Goal: Information Seeking & Learning: Compare options

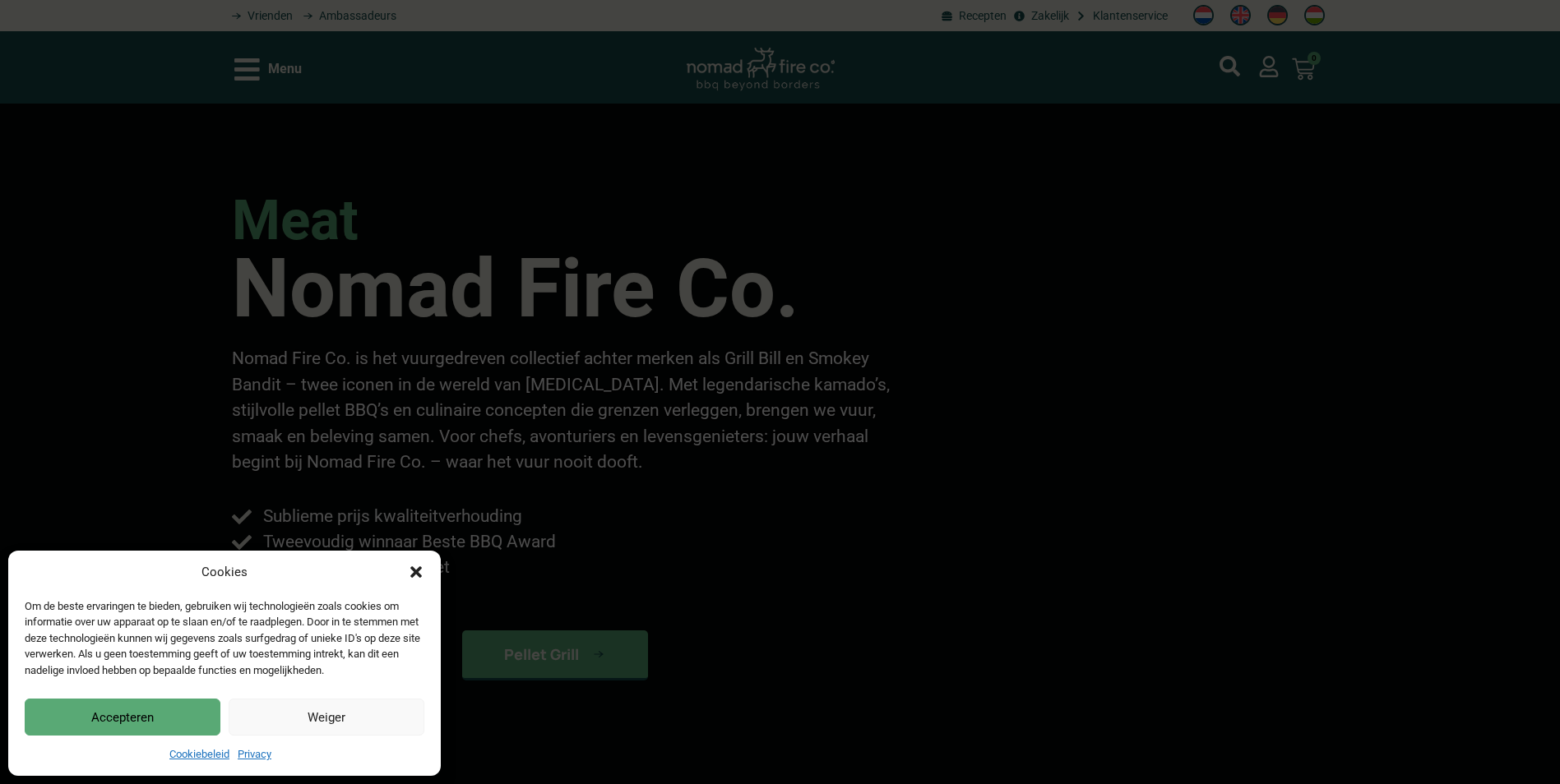
click at [282, 65] on div "Cookies Om de beste ervaringen te bieden, gebruiken wij technologieën zoals coo…" at bounding box center [780, 392] width 1560 height 784
click at [415, 574] on icon "Dialog sluiten" at bounding box center [416, 572] width 11 height 11
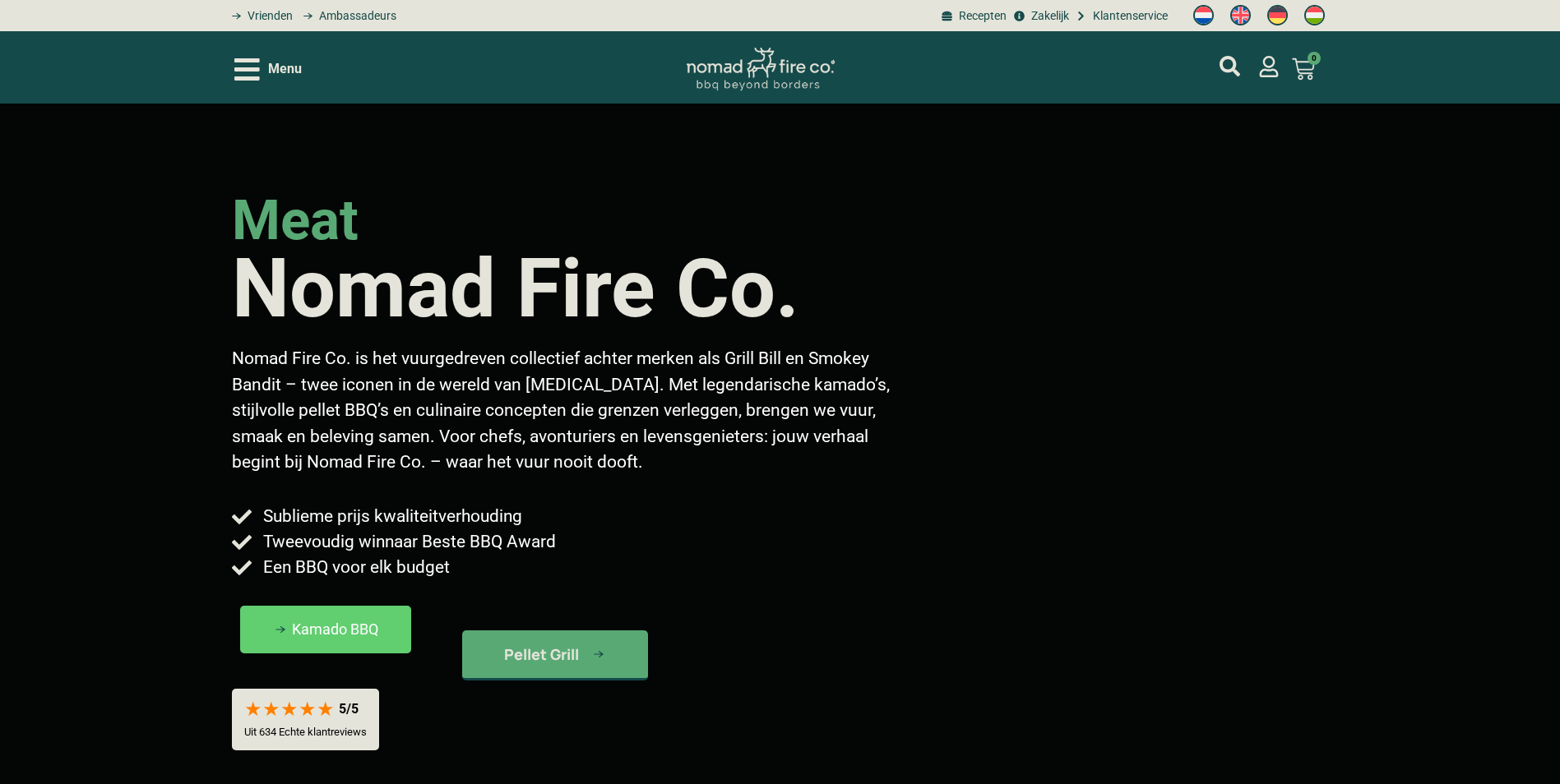
click at [241, 69] on icon "Open/Close Menu" at bounding box center [247, 69] width 26 height 22
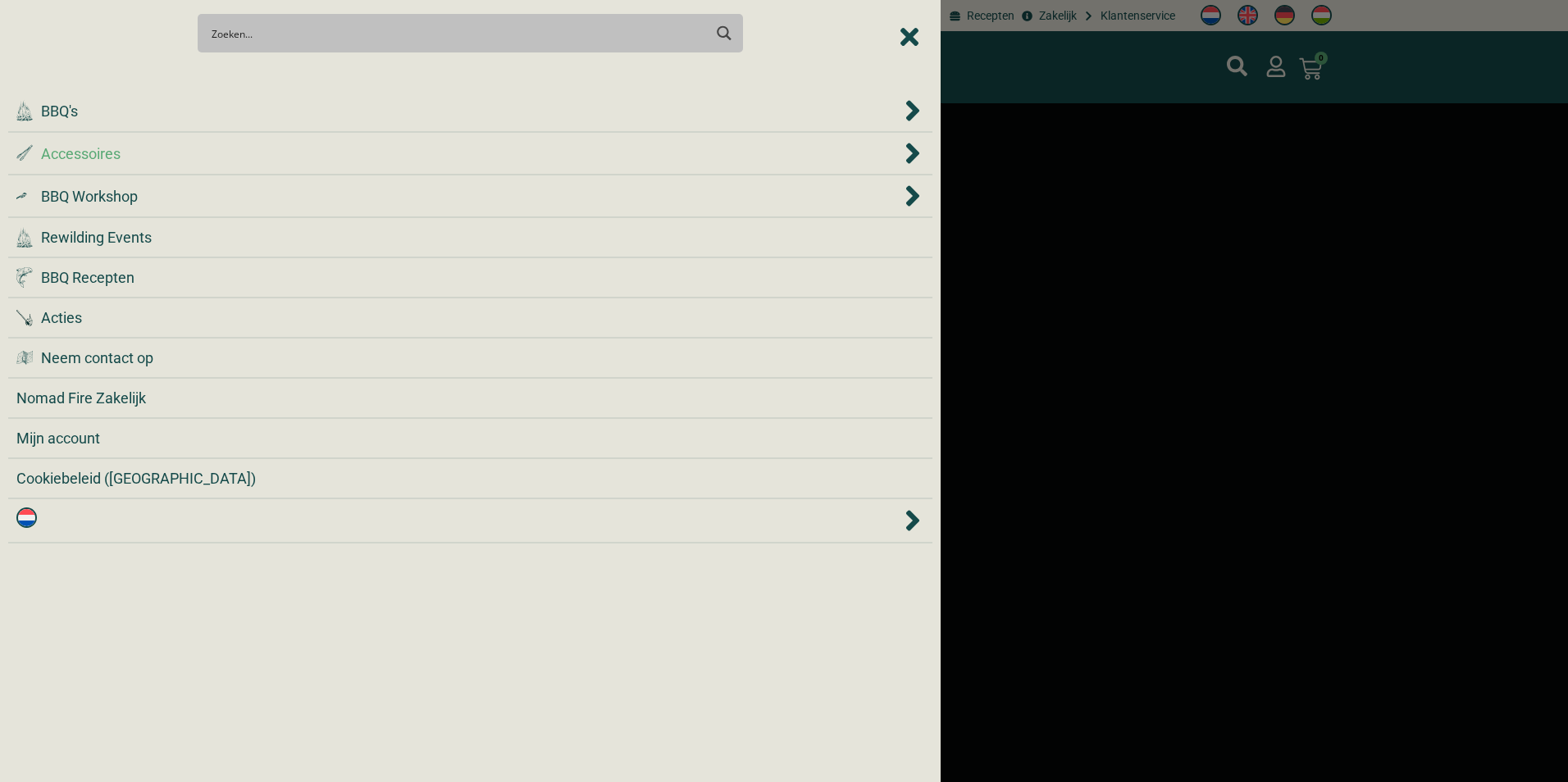
click at [106, 152] on span "Accessoires" at bounding box center [81, 153] width 80 height 22
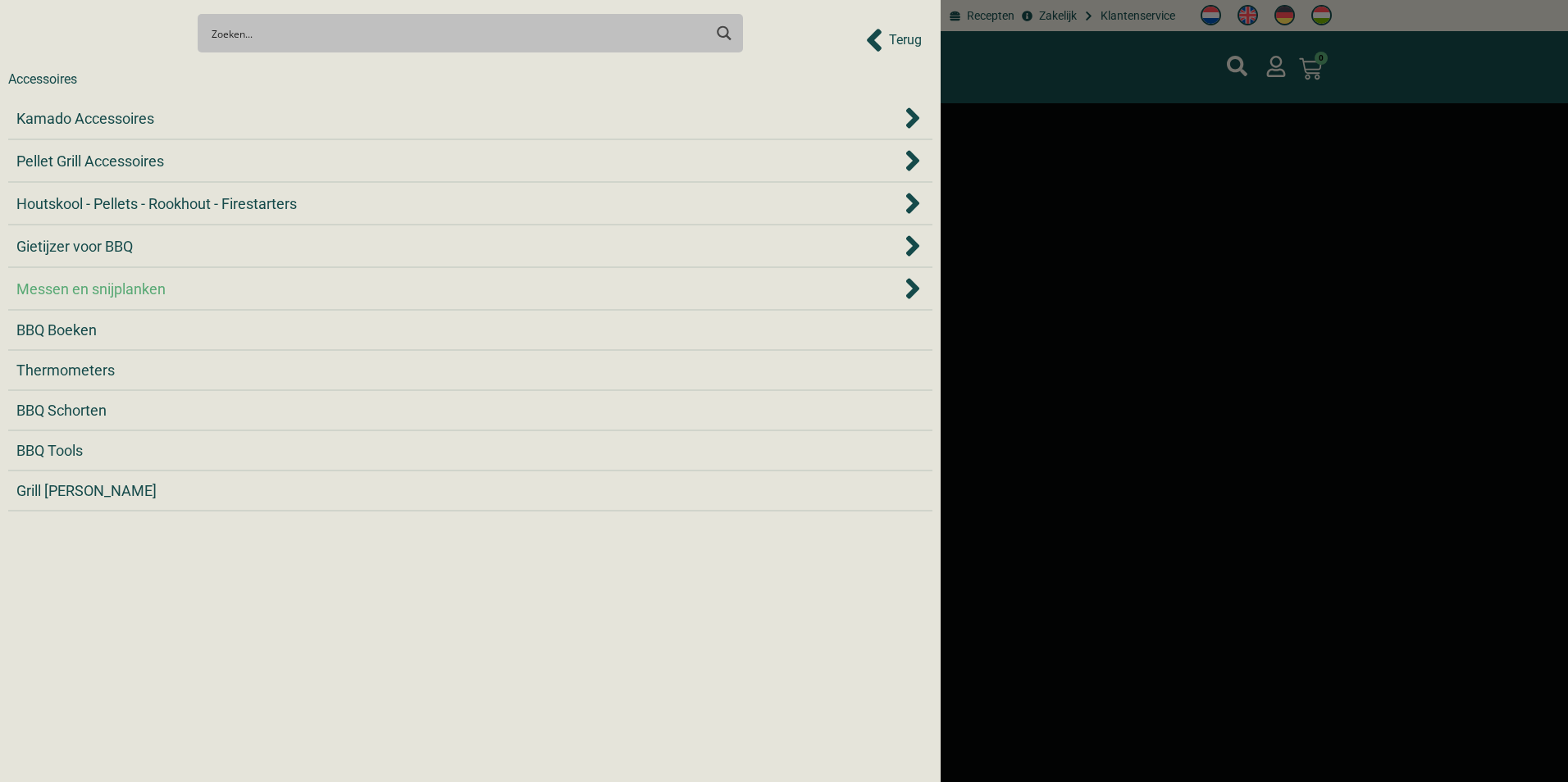
click at [118, 292] on span "Messen en snijplanken" at bounding box center [90, 288] width 149 height 22
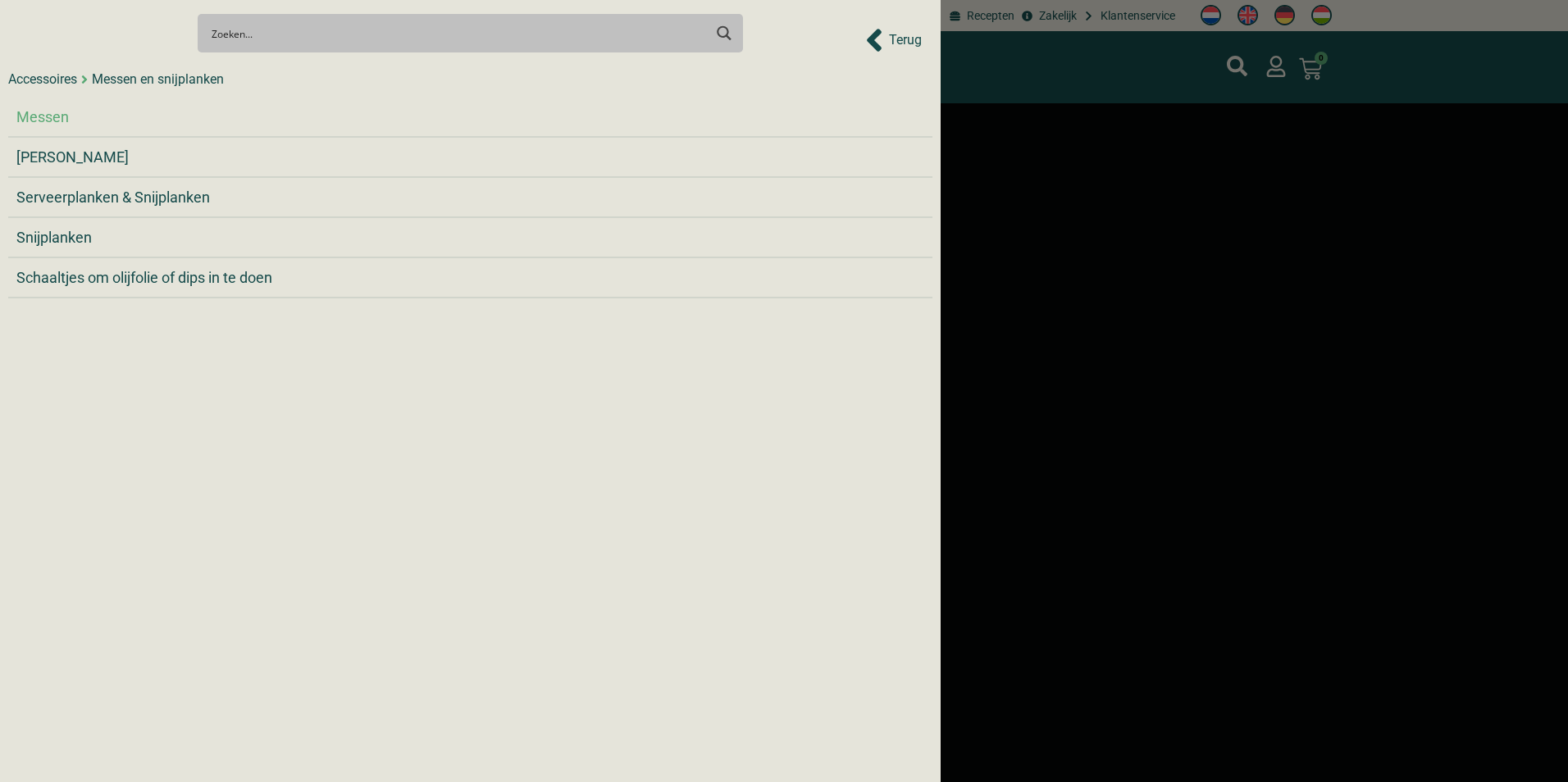
click at [43, 111] on span "Messen" at bounding box center [42, 116] width 52 height 22
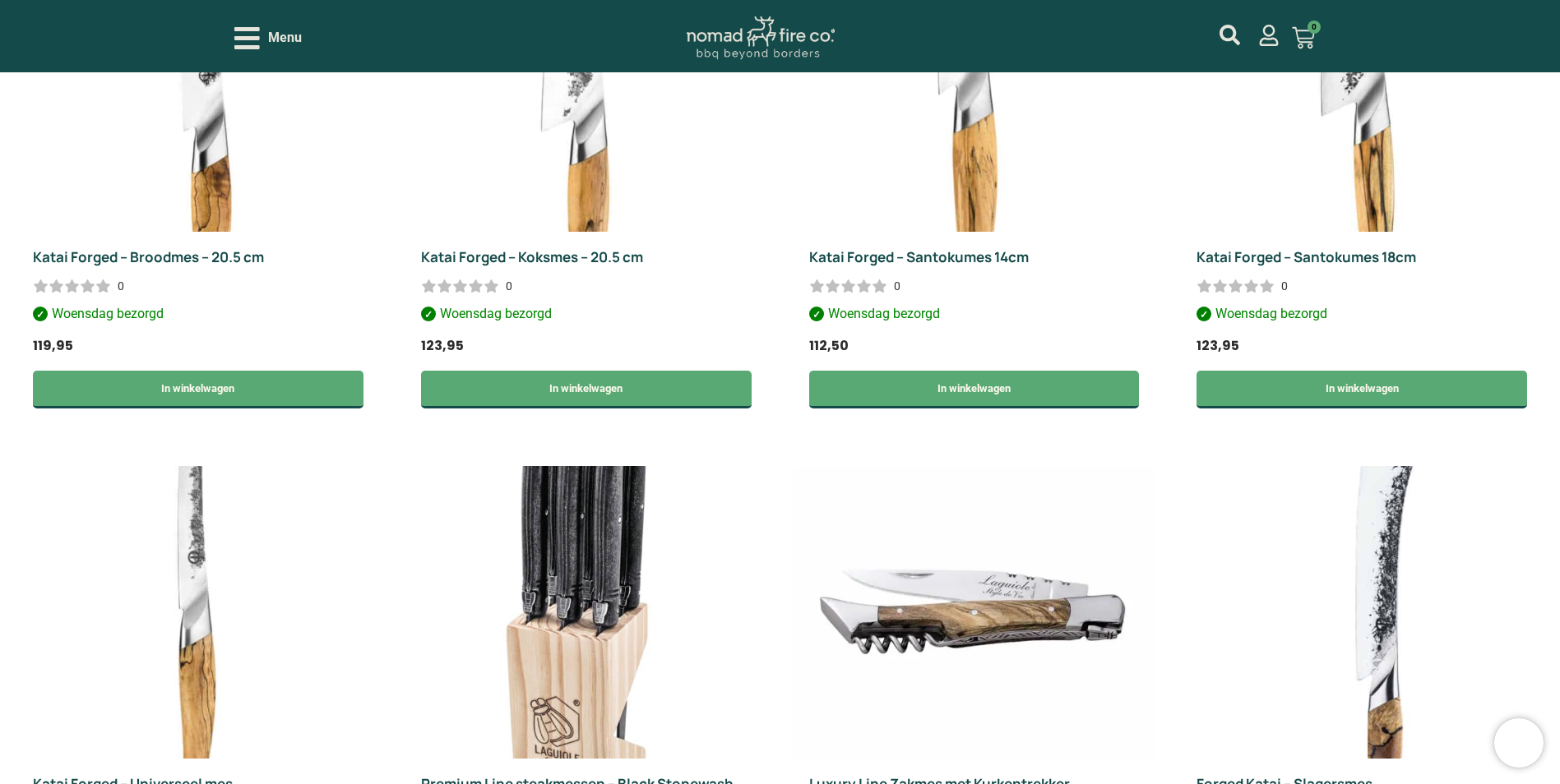
scroll to position [657, 0]
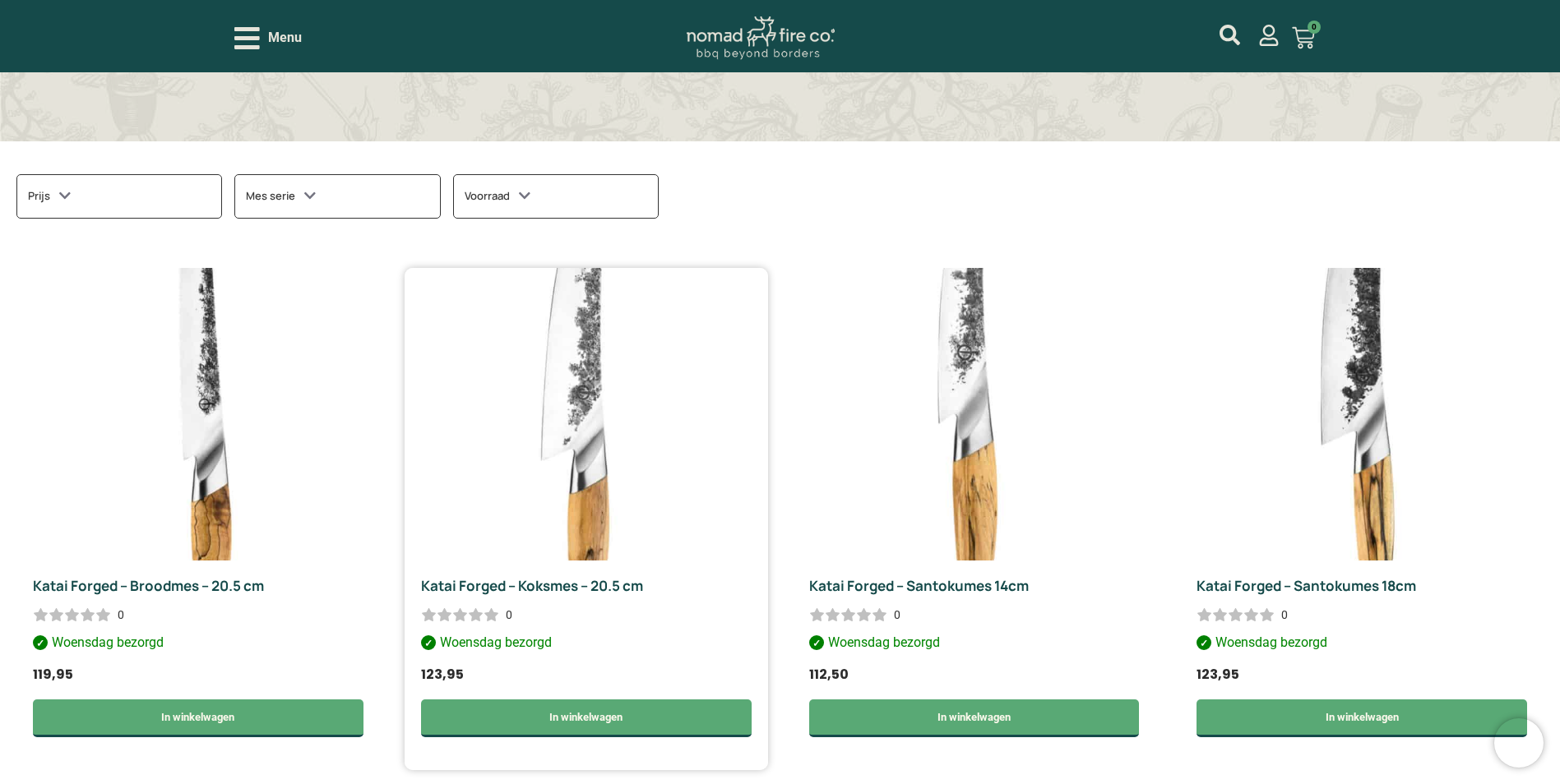
click at [549, 420] on img at bounding box center [586, 414] width 364 height 293
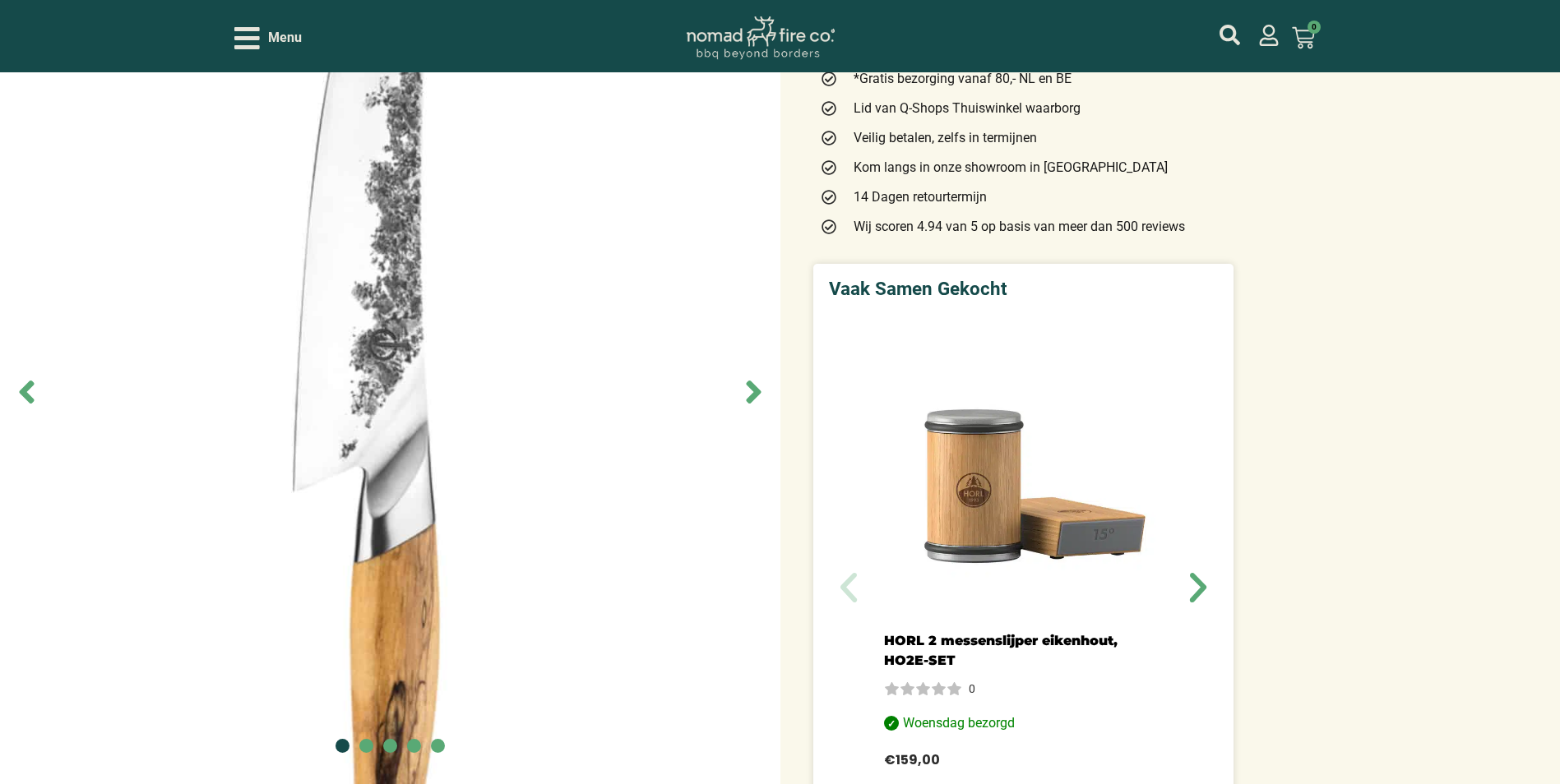
scroll to position [329, 0]
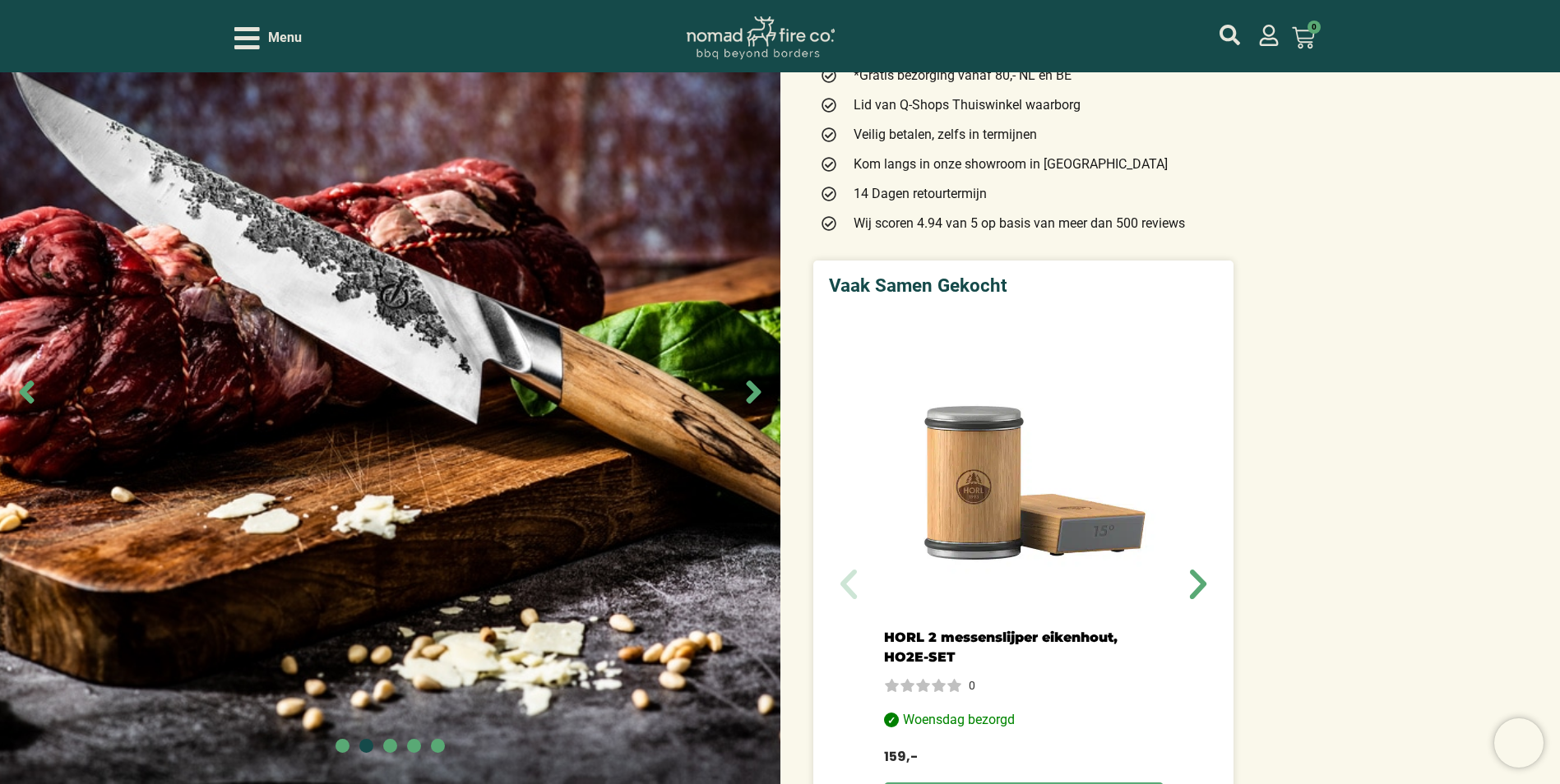
click at [753, 394] on icon "Next slide" at bounding box center [754, 392] width 15 height 23
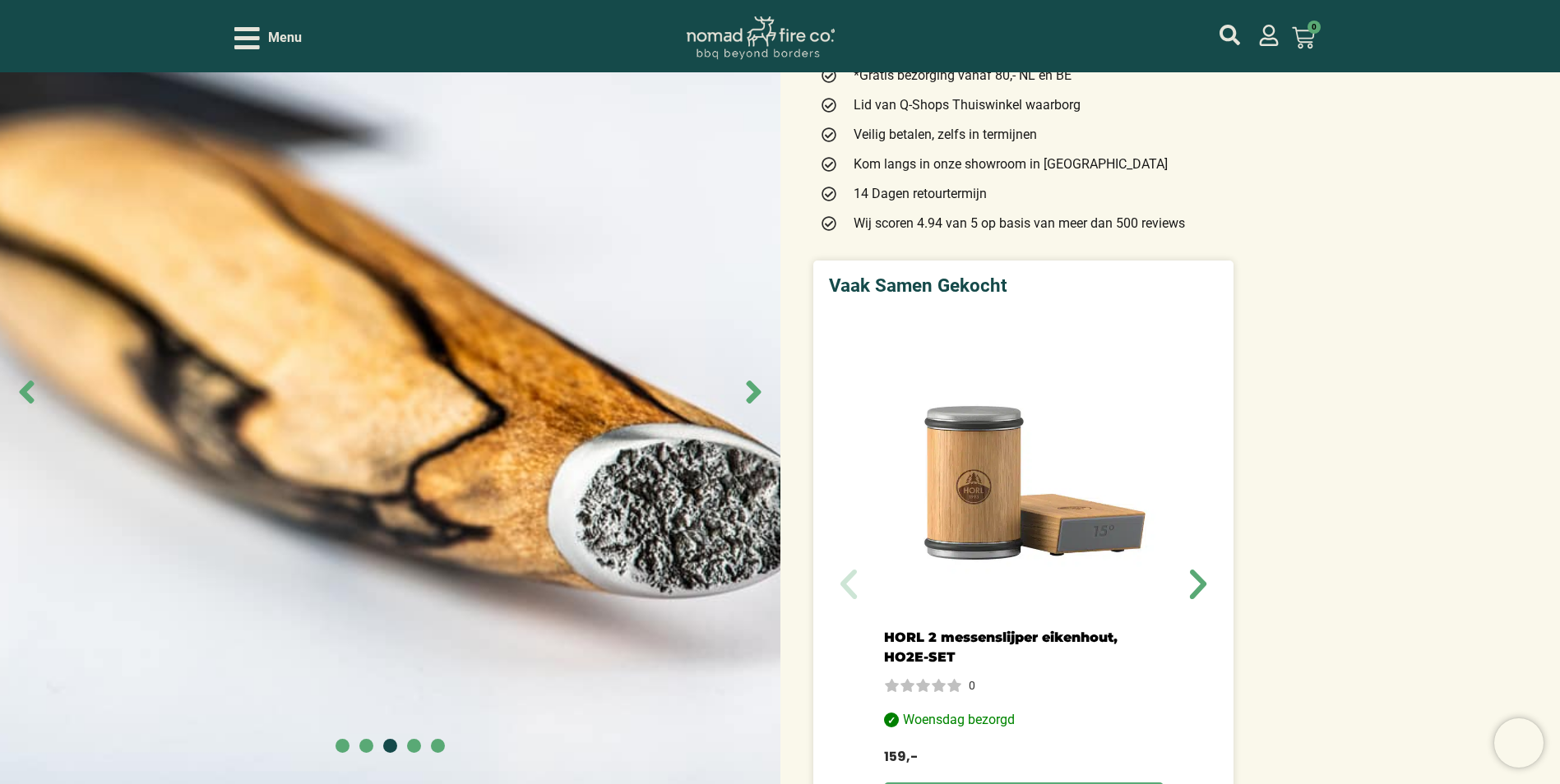
click at [753, 394] on icon "Next slide" at bounding box center [754, 392] width 15 height 23
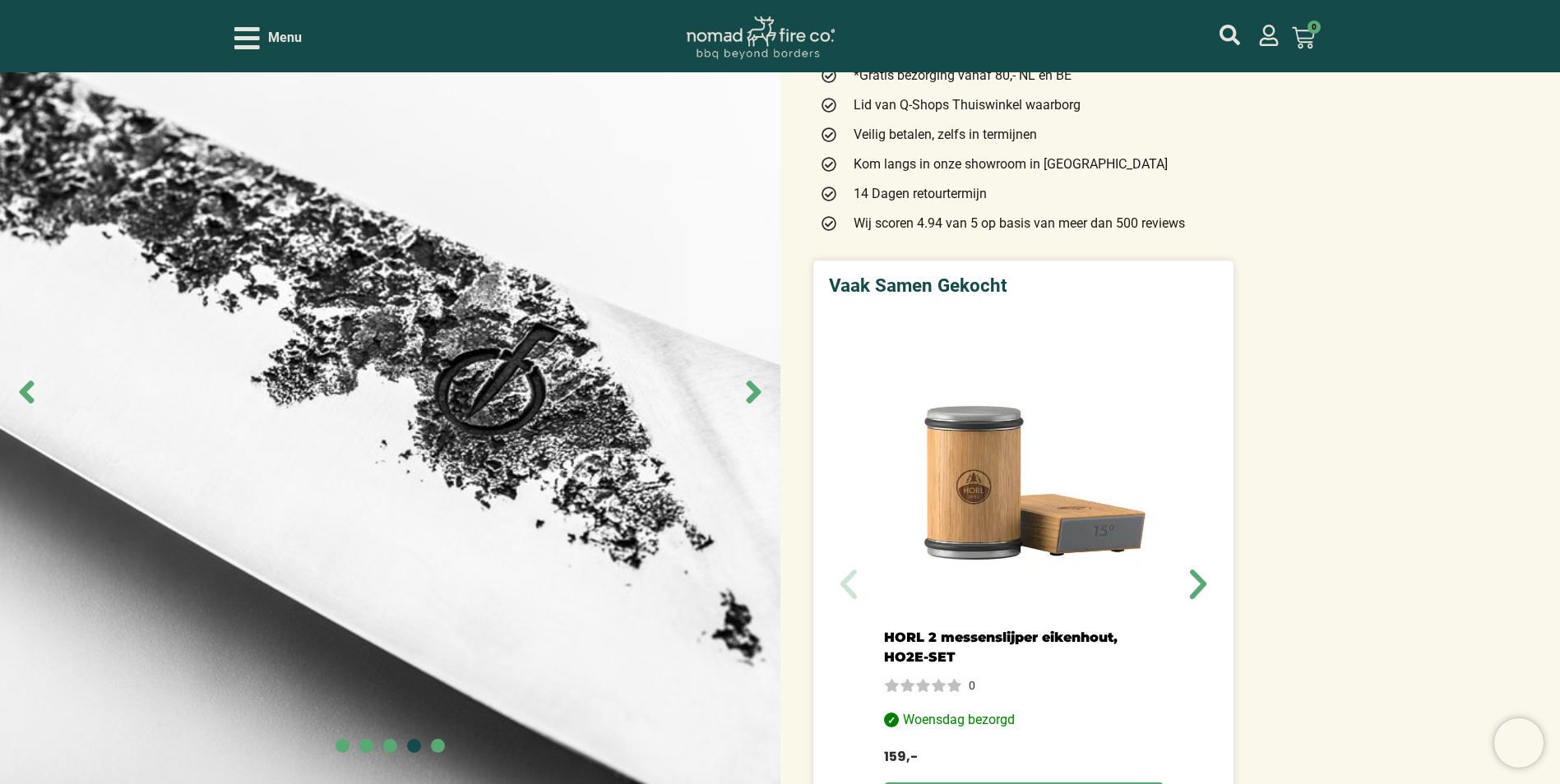
click at [753, 394] on icon "Next slide" at bounding box center [754, 392] width 15 height 23
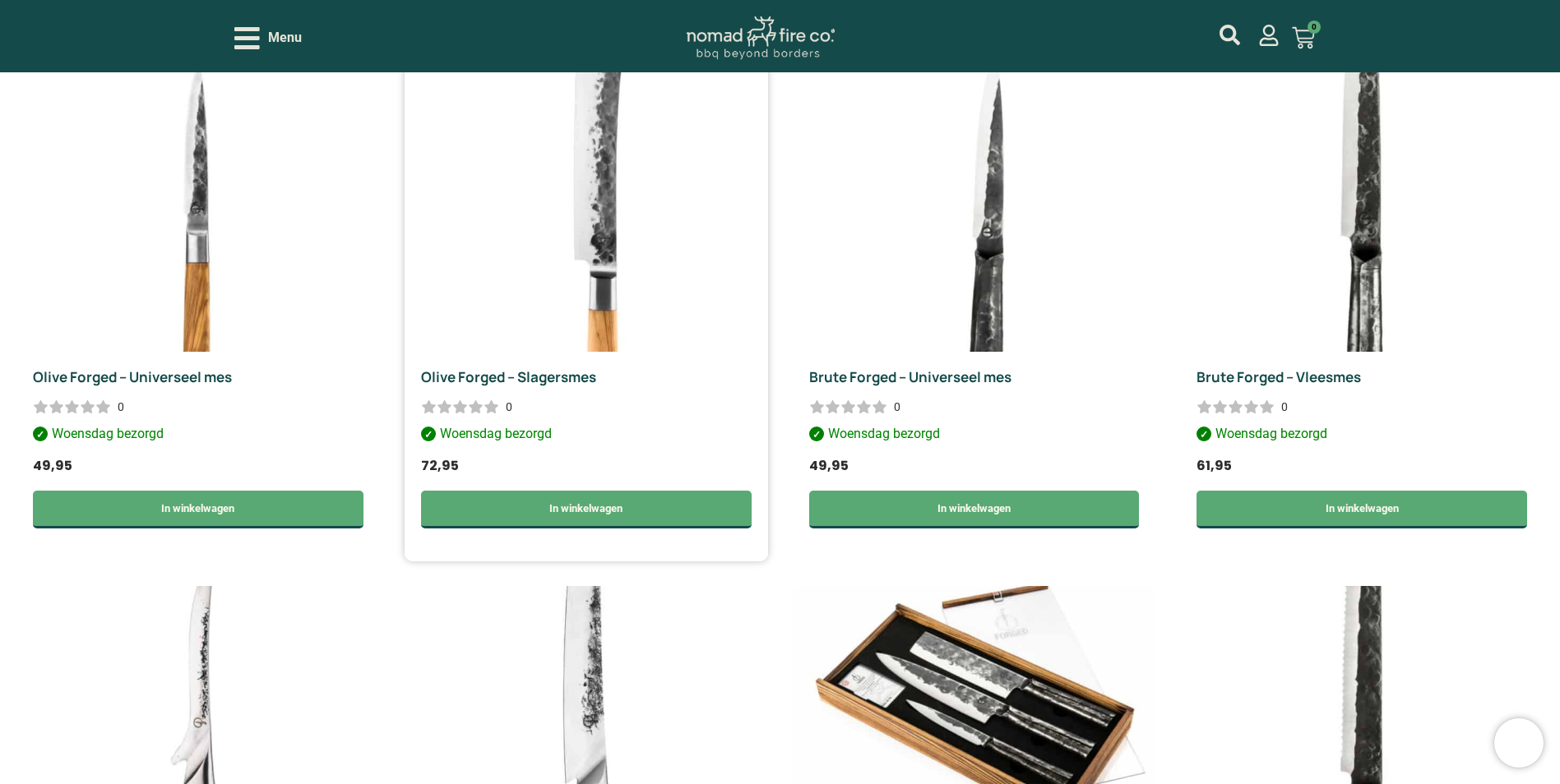
scroll to position [1875, 0]
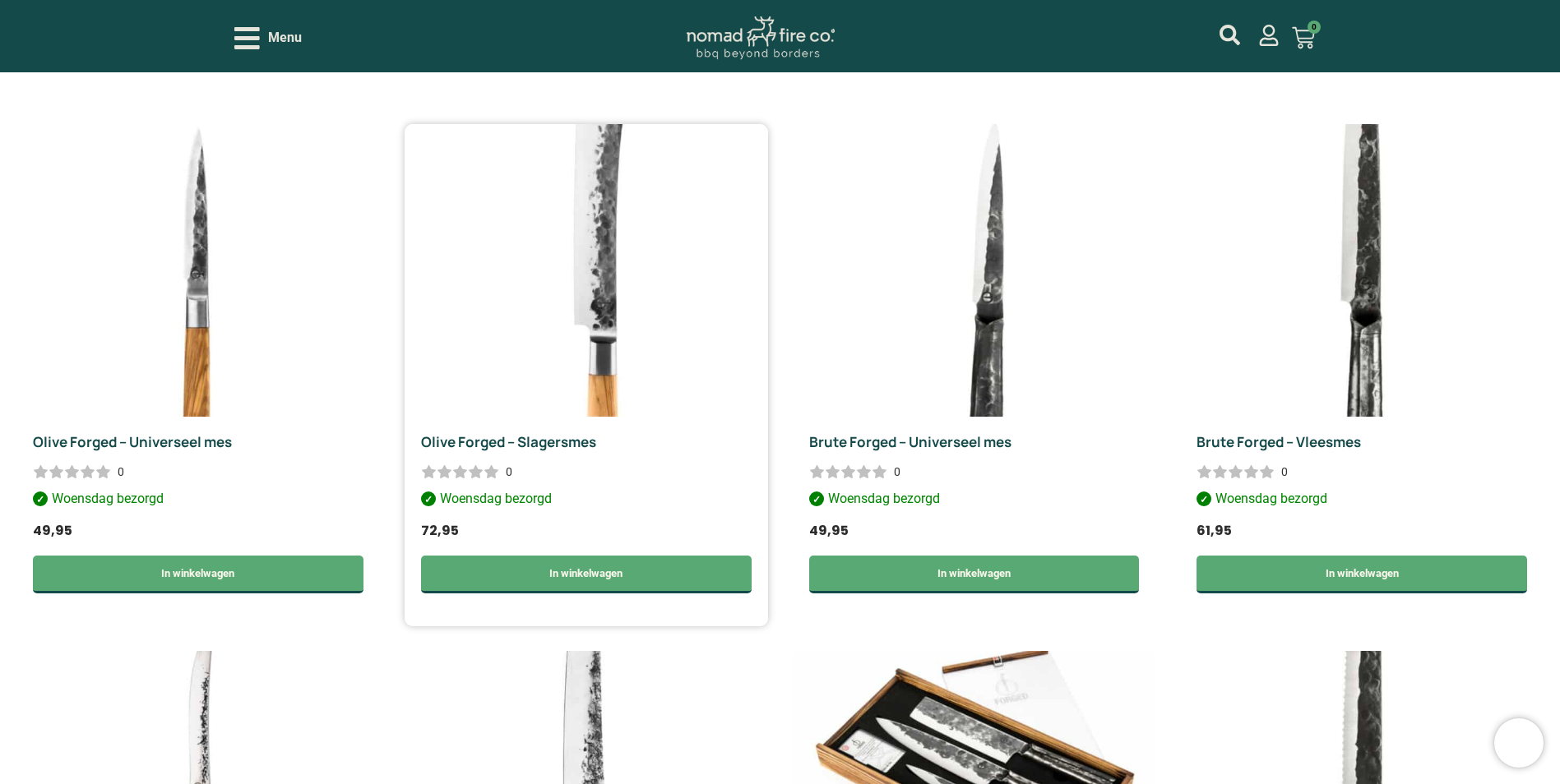
click at [588, 301] on img at bounding box center [586, 270] width 364 height 293
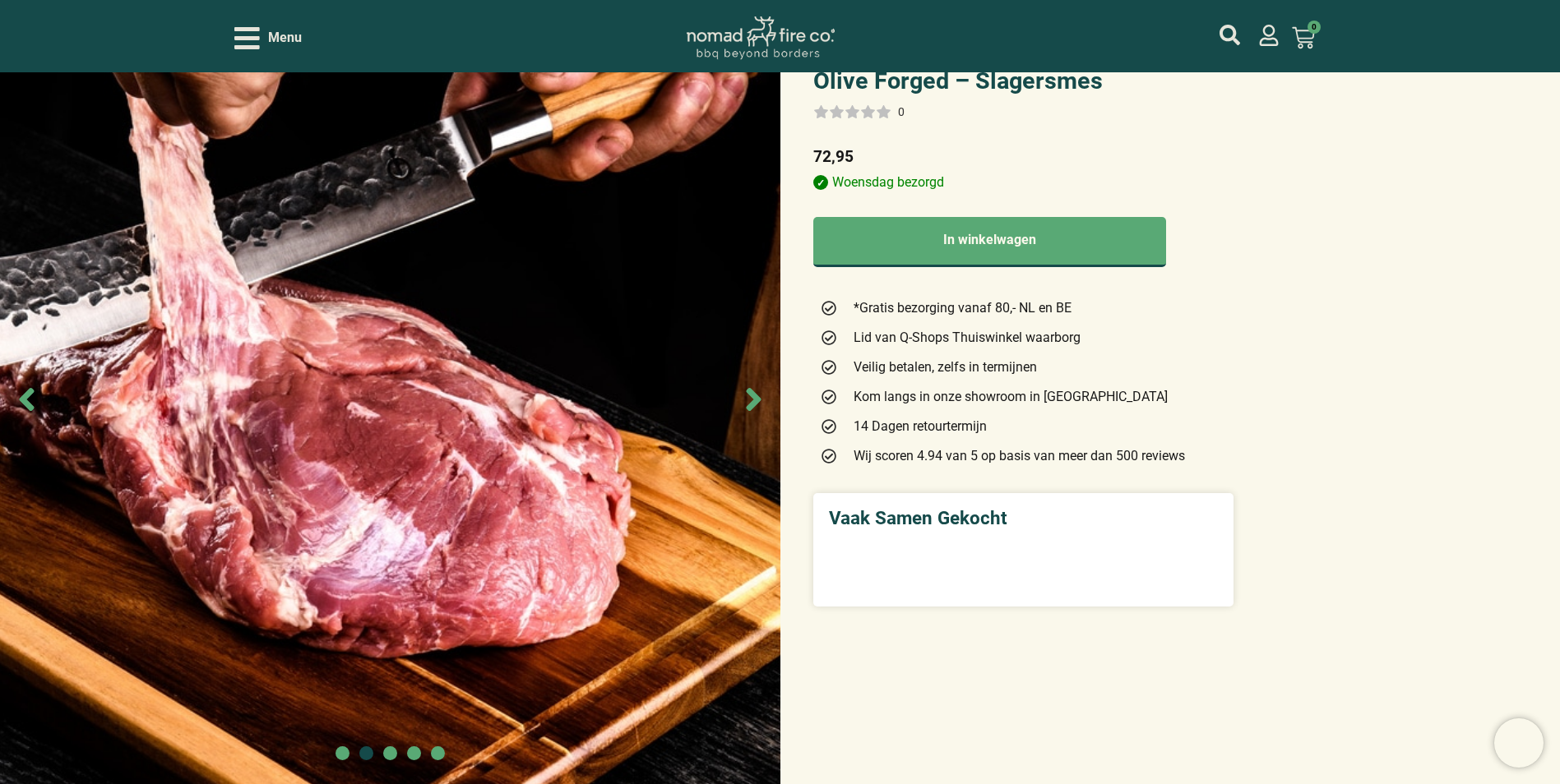
scroll to position [82, 0]
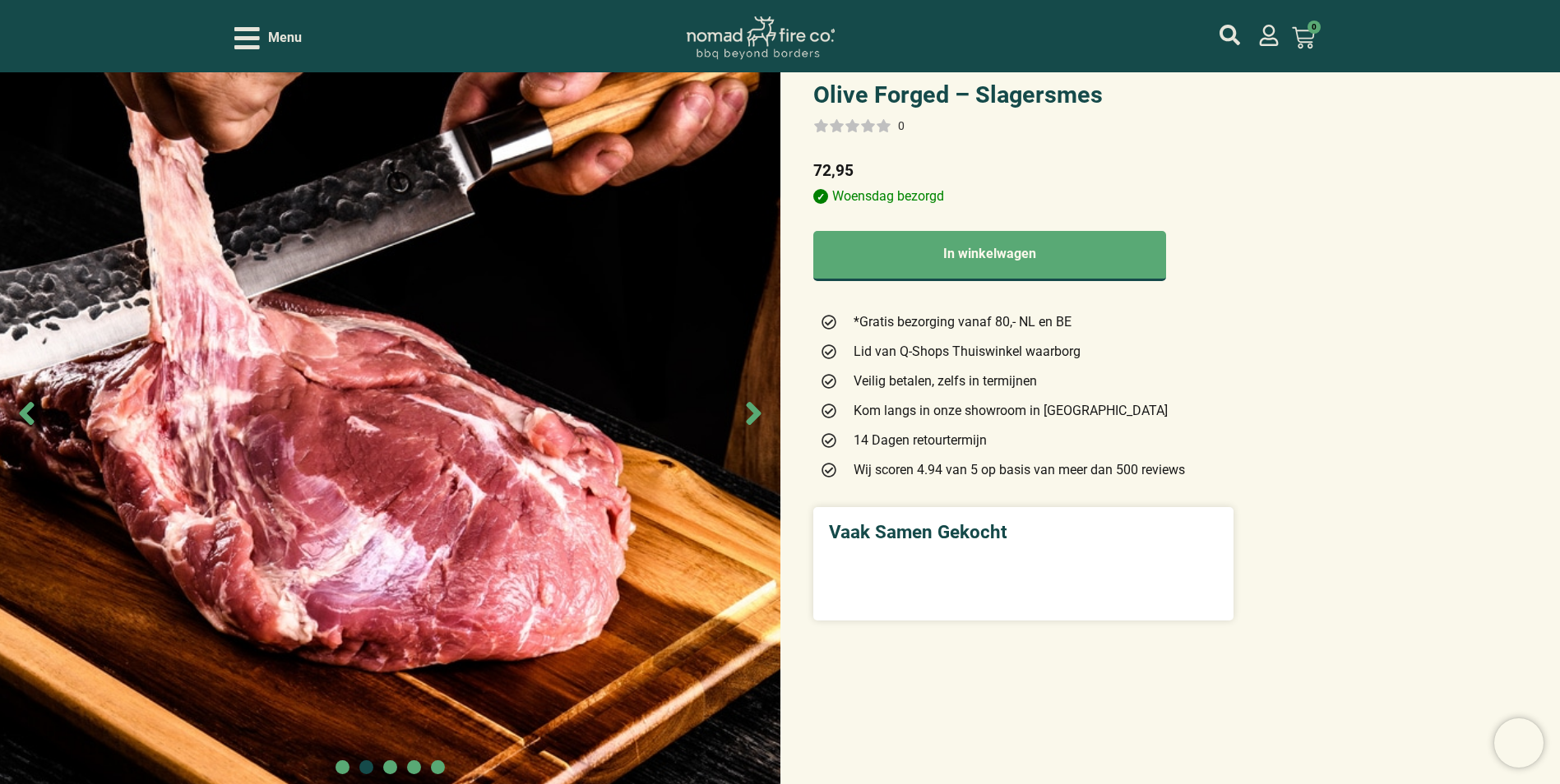
click at [757, 413] on icon "Next slide" at bounding box center [754, 413] width 15 height 23
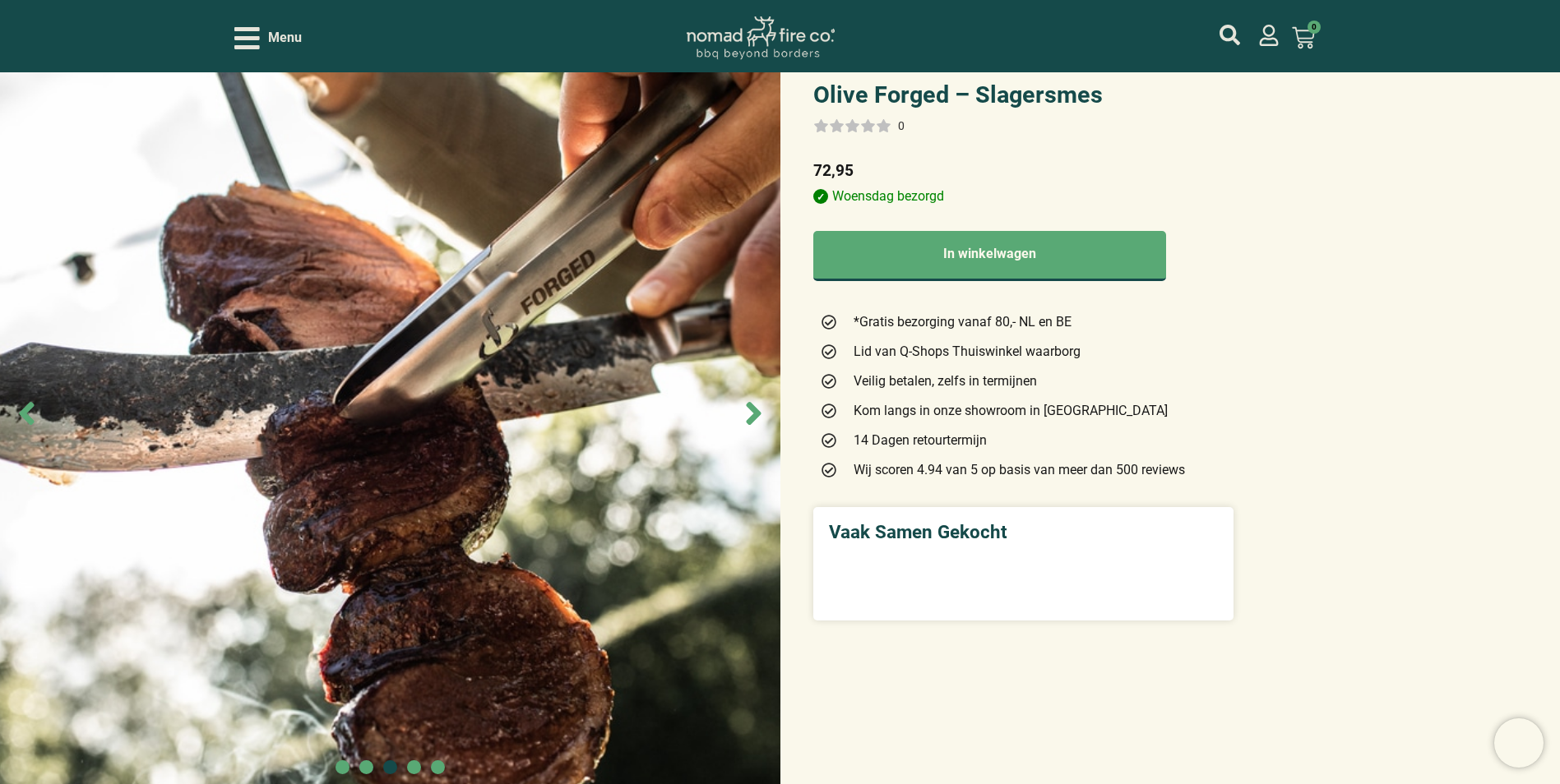
click at [757, 413] on icon "Next slide" at bounding box center [754, 413] width 15 height 23
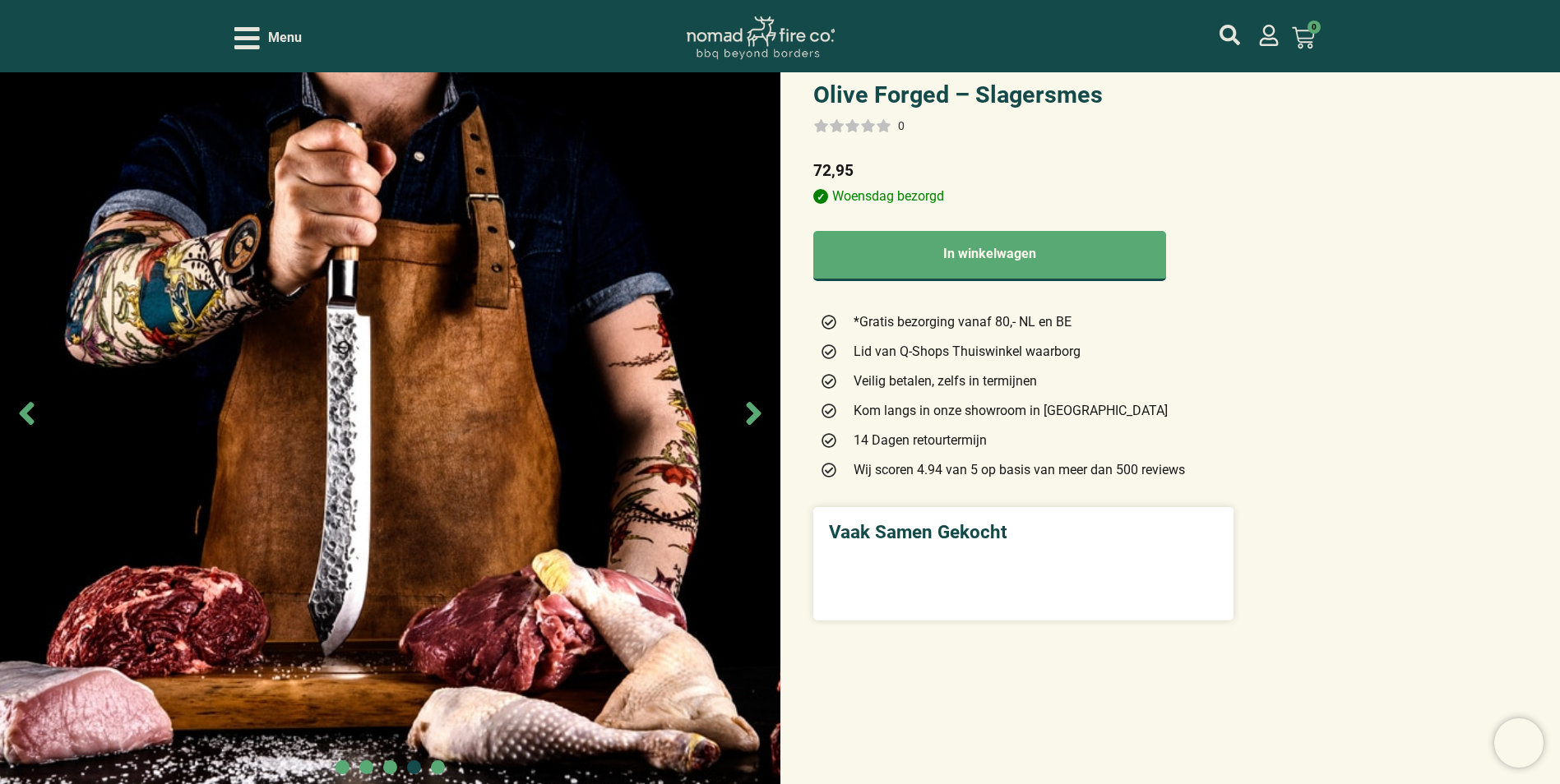
click at [757, 413] on icon "Next slide" at bounding box center [754, 413] width 15 height 23
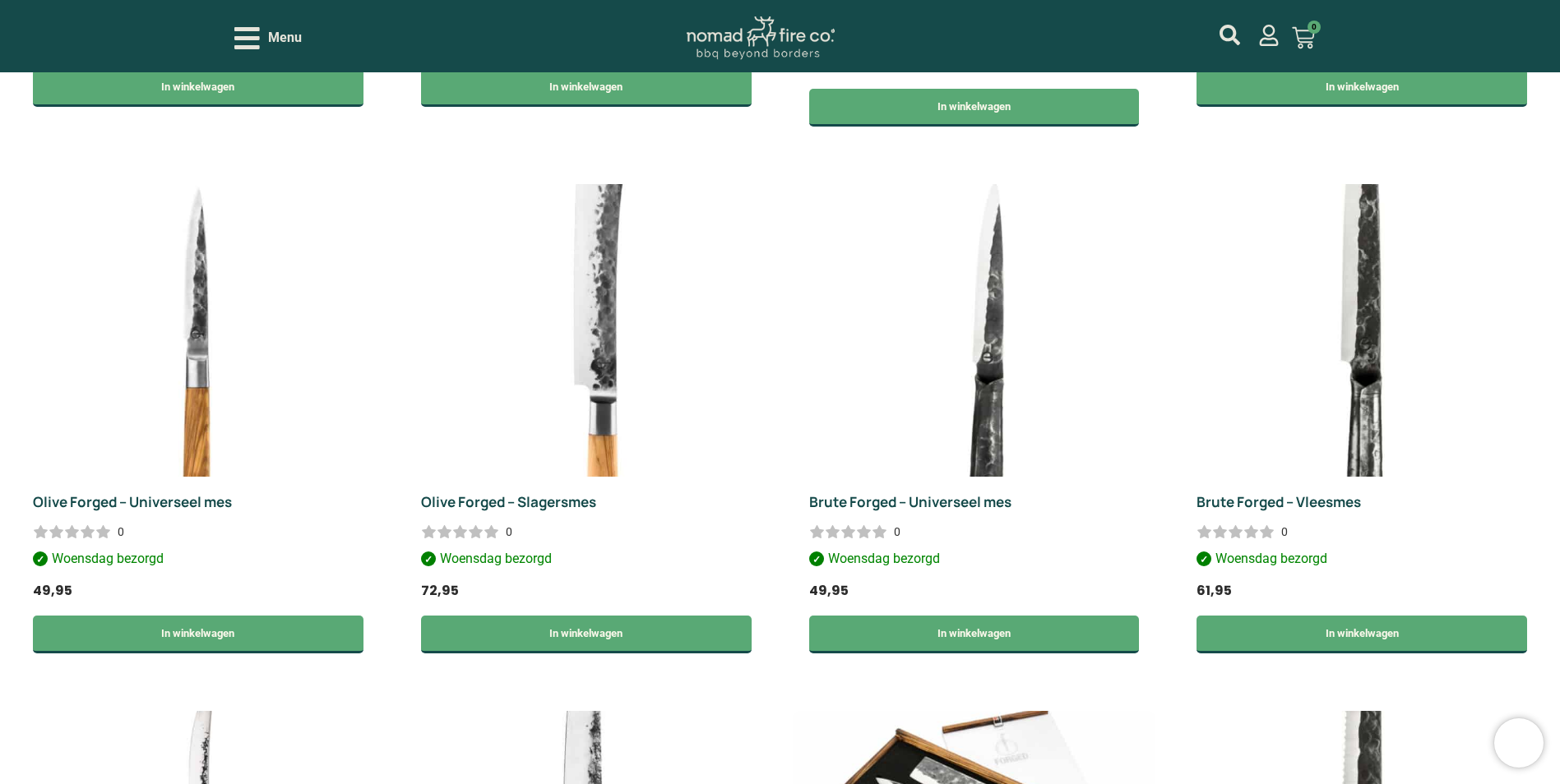
scroll to position [1859, 0]
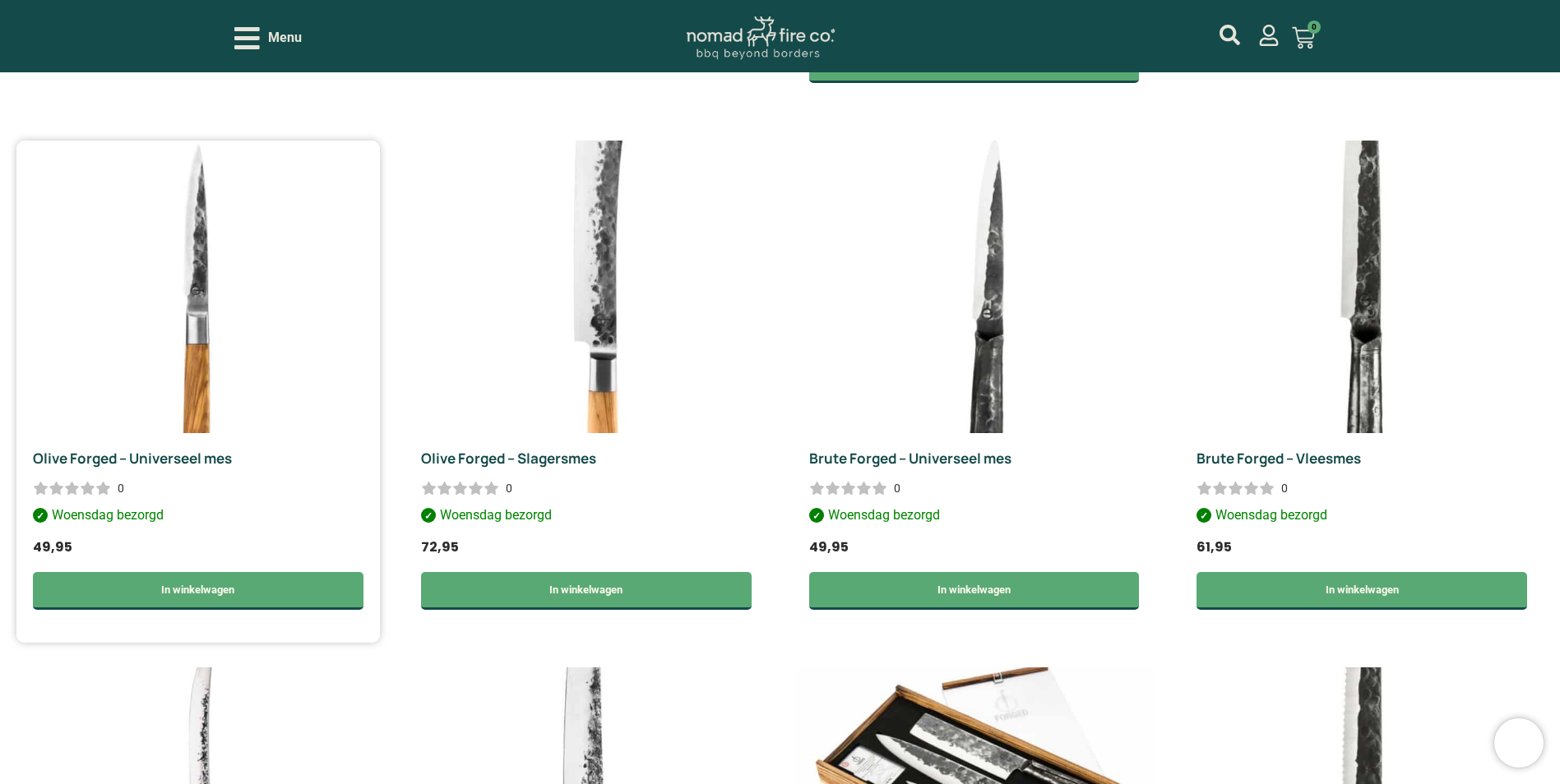
click at [192, 383] on img at bounding box center [198, 286] width 364 height 293
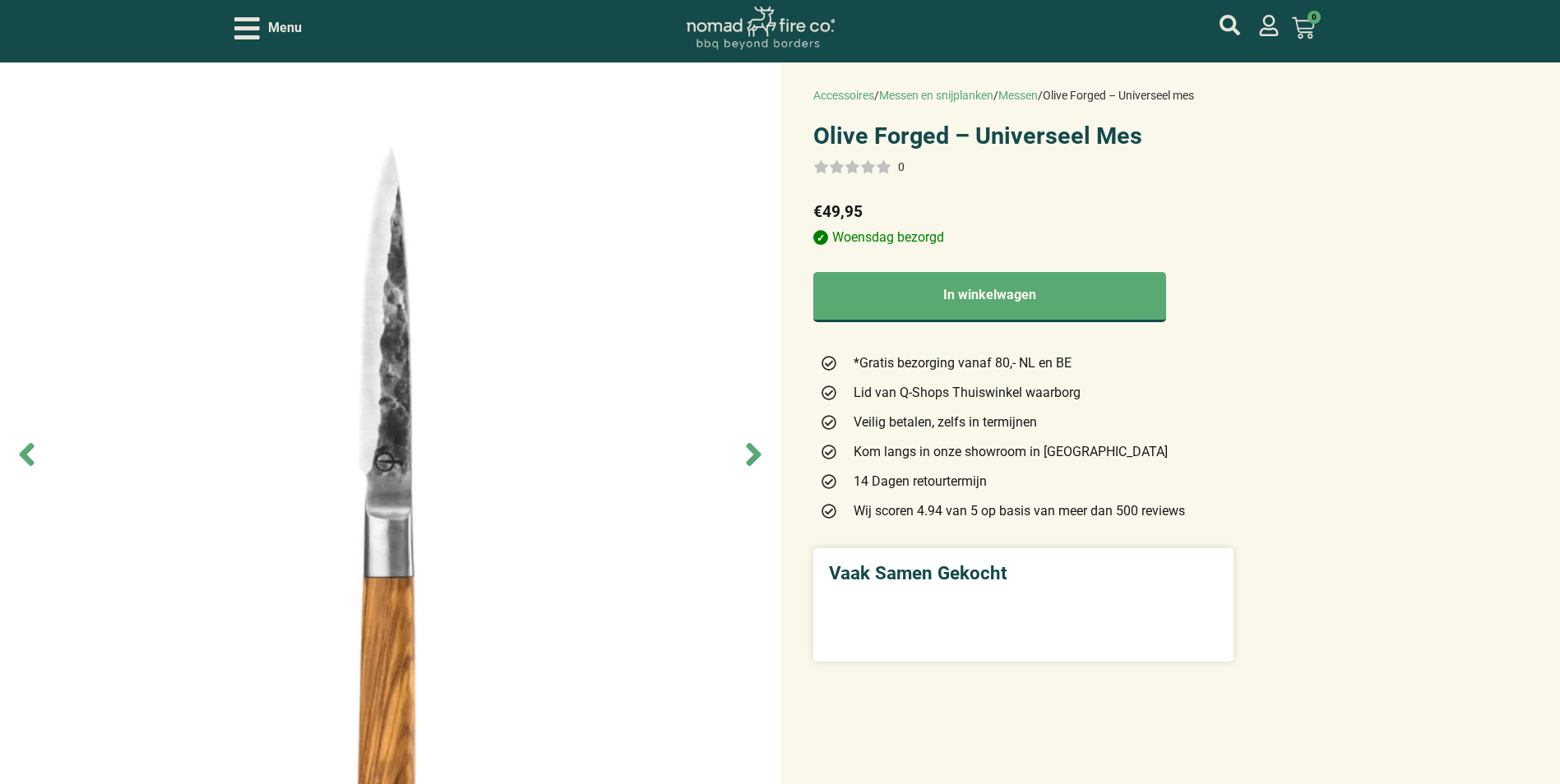
scroll to position [164, 0]
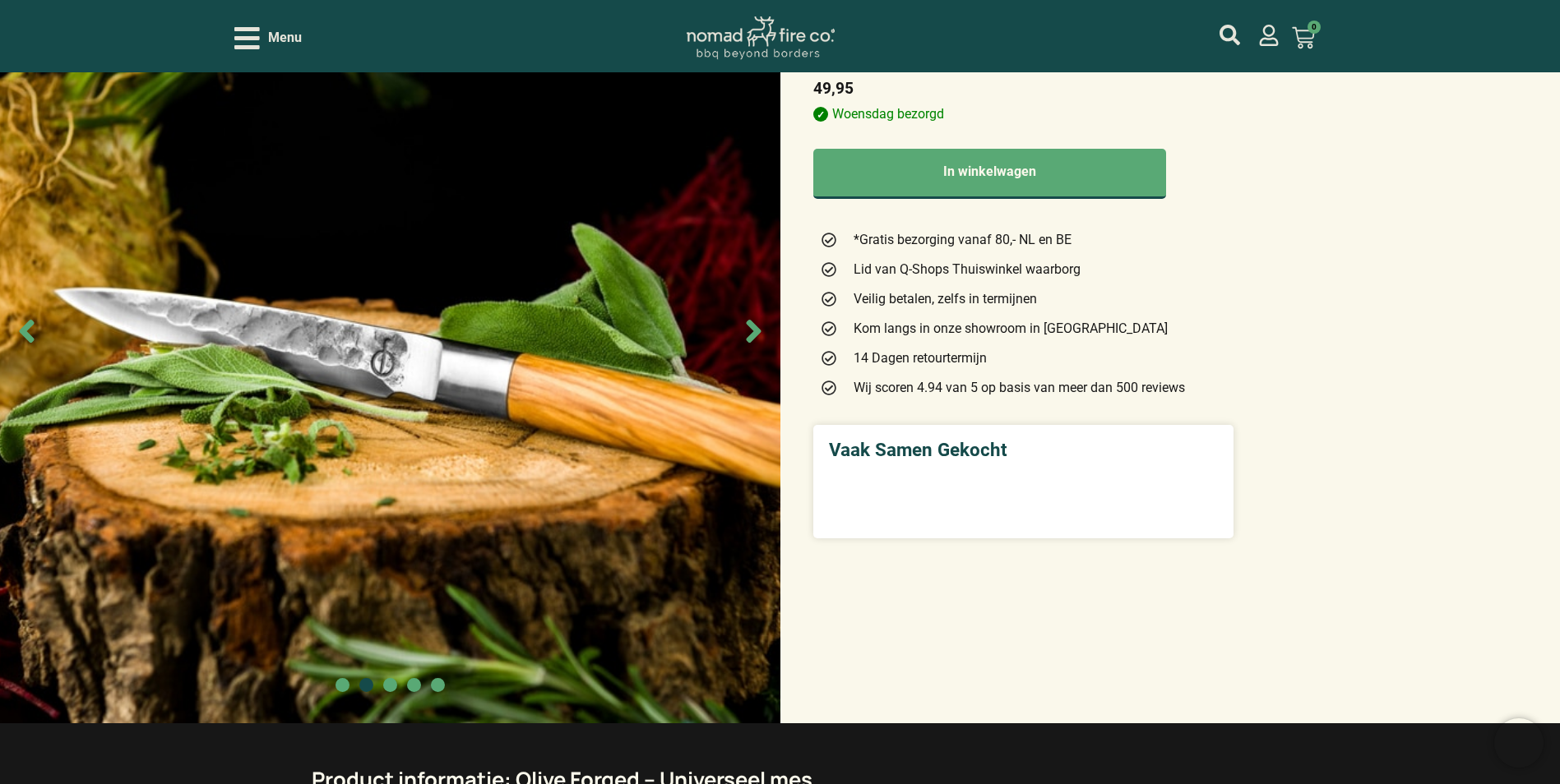
click at [752, 322] on icon "Next slide" at bounding box center [754, 330] width 15 height 23
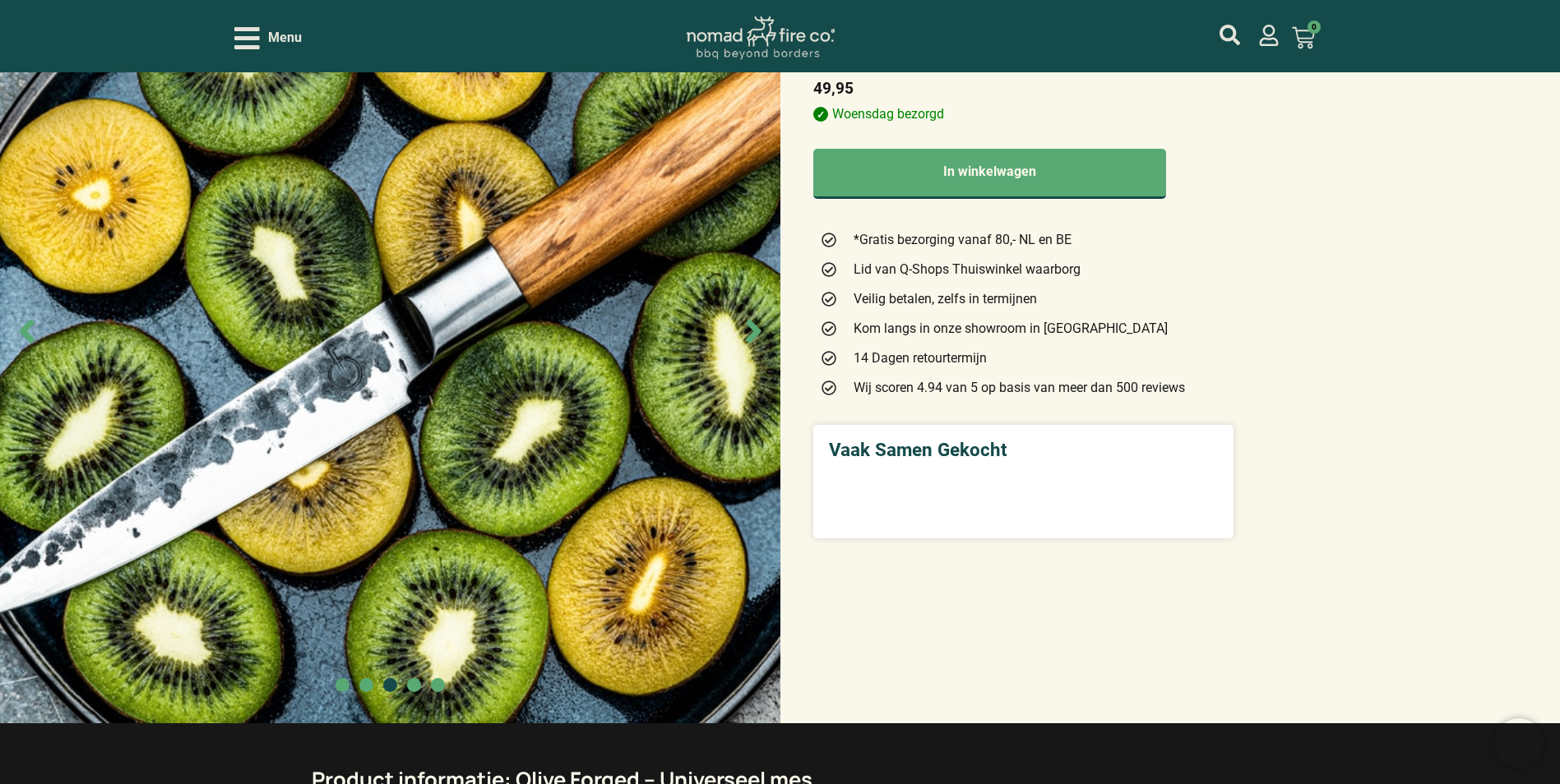
click at [752, 322] on icon "Next slide" at bounding box center [754, 330] width 15 height 23
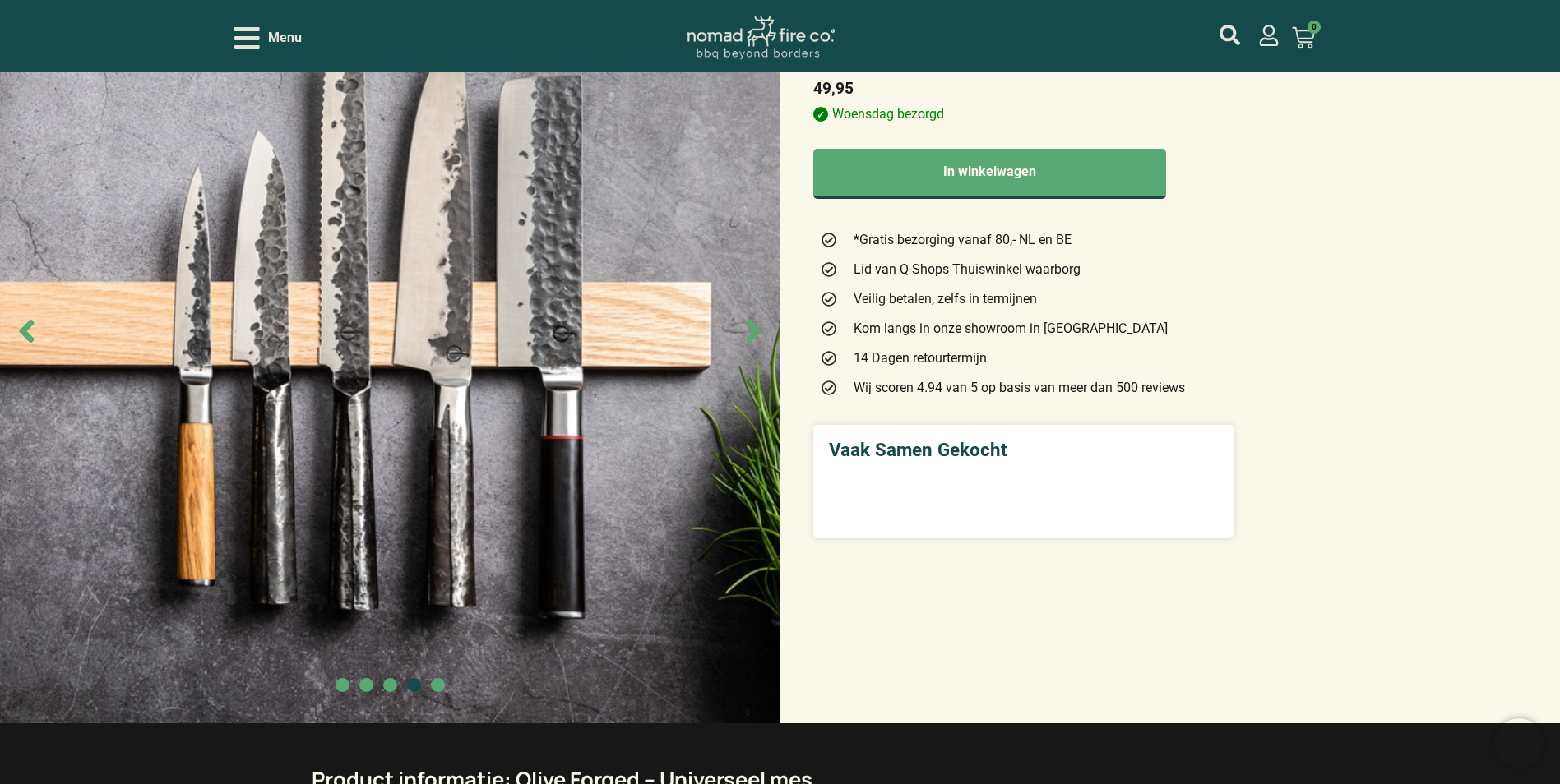
click at [752, 322] on icon "Next slide" at bounding box center [754, 330] width 15 height 23
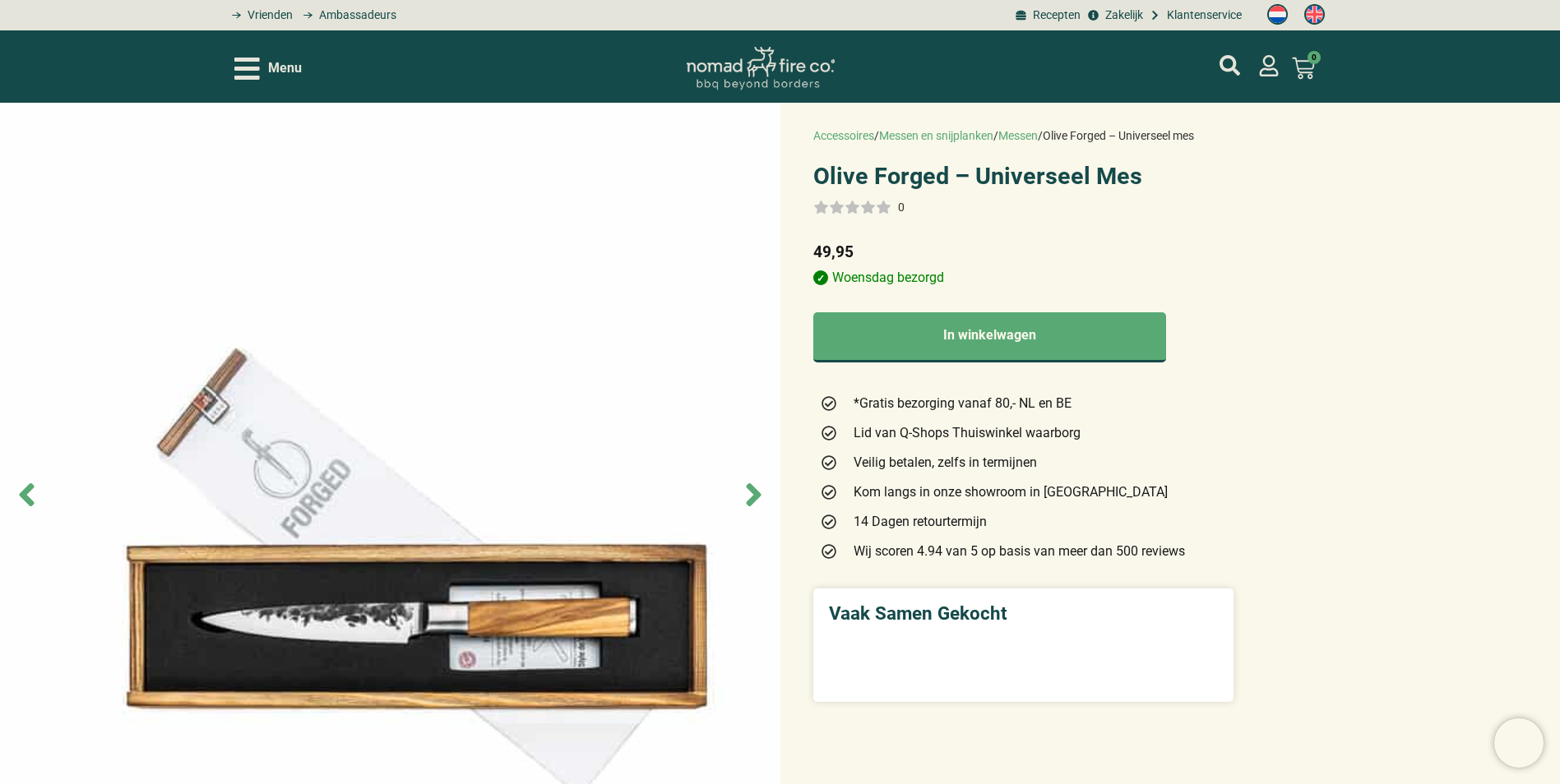
scroll to position [0, 0]
